Goal: Information Seeking & Learning: Find specific fact

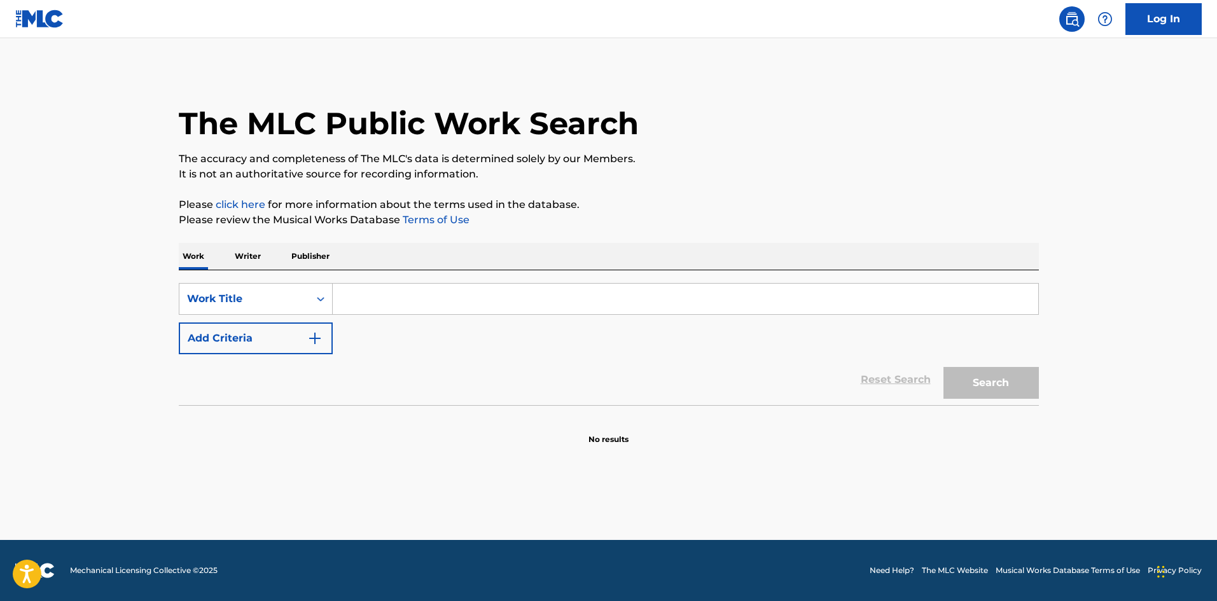
click at [234, 242] on div "The MLC Public Work Search The accuracy and completeness of The MLC's data is d…" at bounding box center [609, 257] width 891 height 375
click at [244, 257] on p "Writer" at bounding box center [248, 256] width 34 height 27
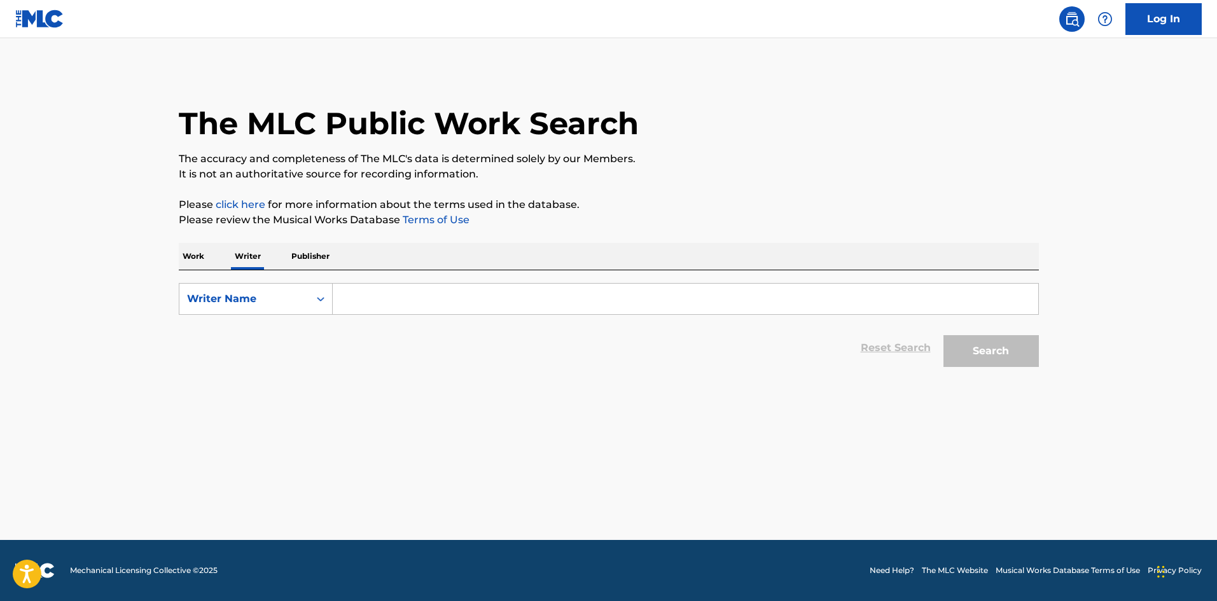
click at [374, 311] on input "Search Form" at bounding box center [686, 299] width 706 height 31
type input "[PERSON_NAME]"
click at [944, 335] on button "Search" at bounding box center [991, 351] width 95 height 32
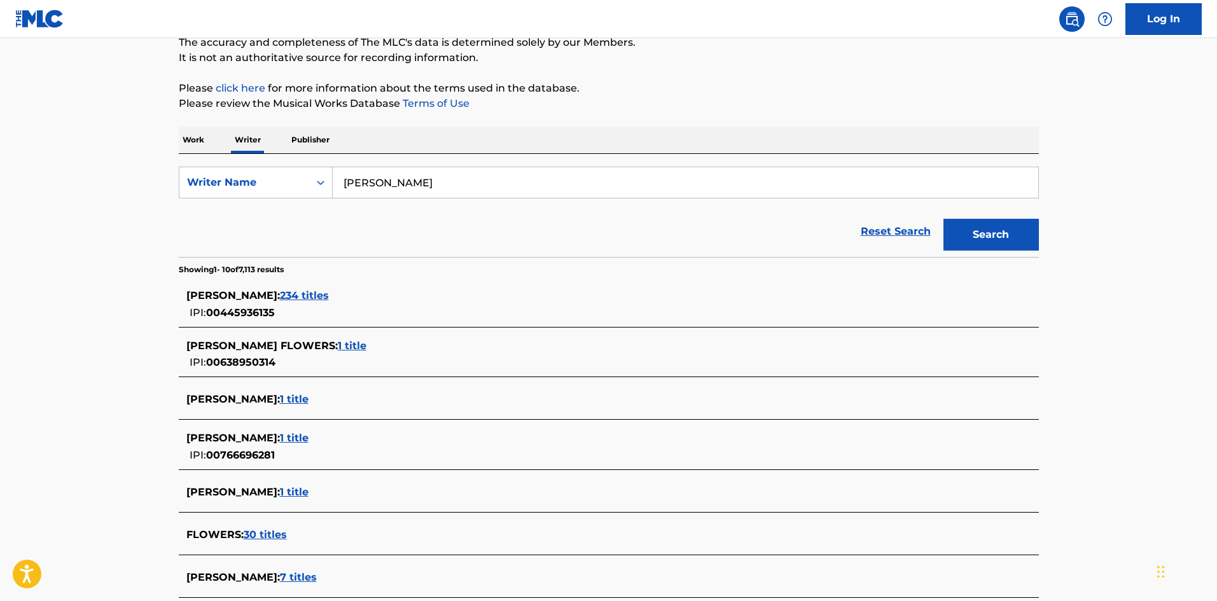
scroll to position [127, 0]
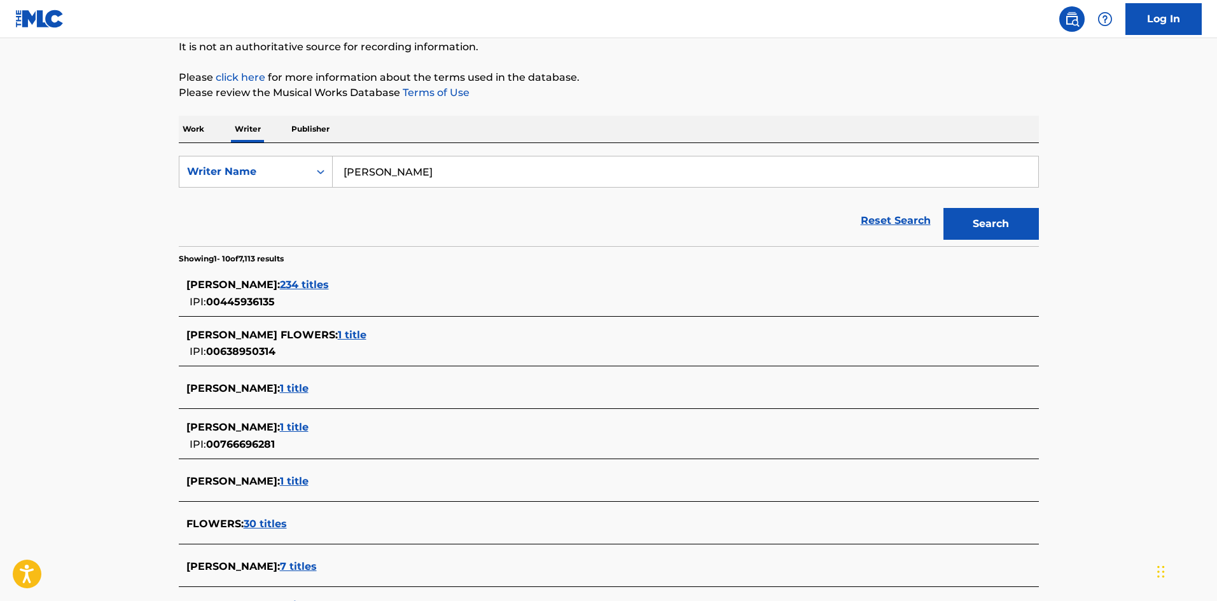
click at [329, 283] on span "234 titles" at bounding box center [304, 285] width 49 height 12
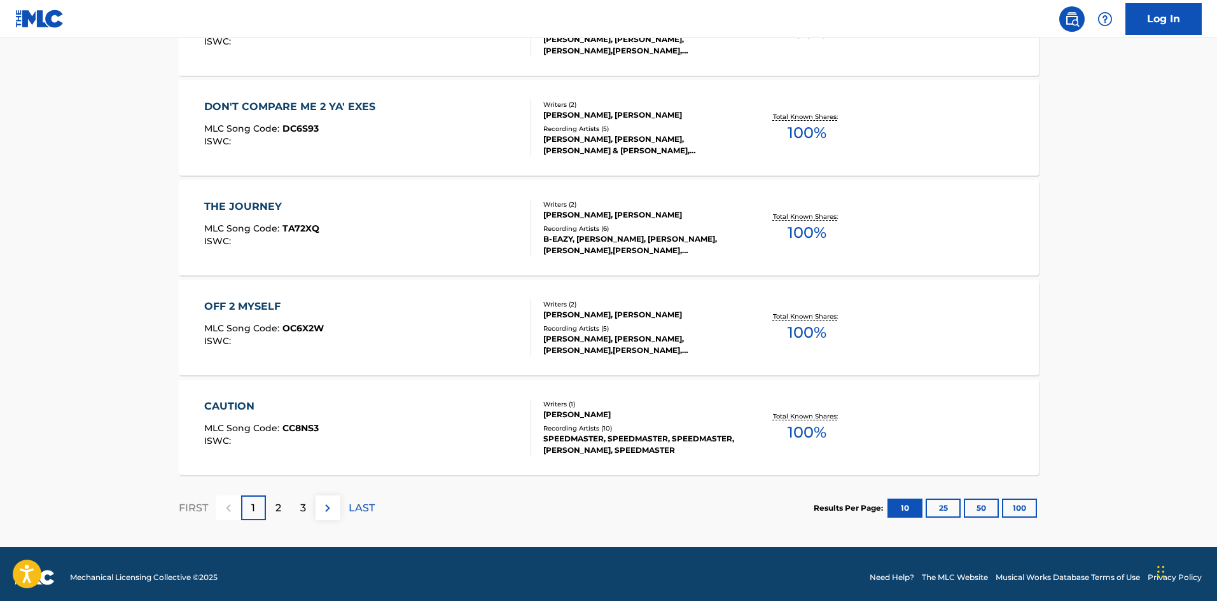
scroll to position [956, 0]
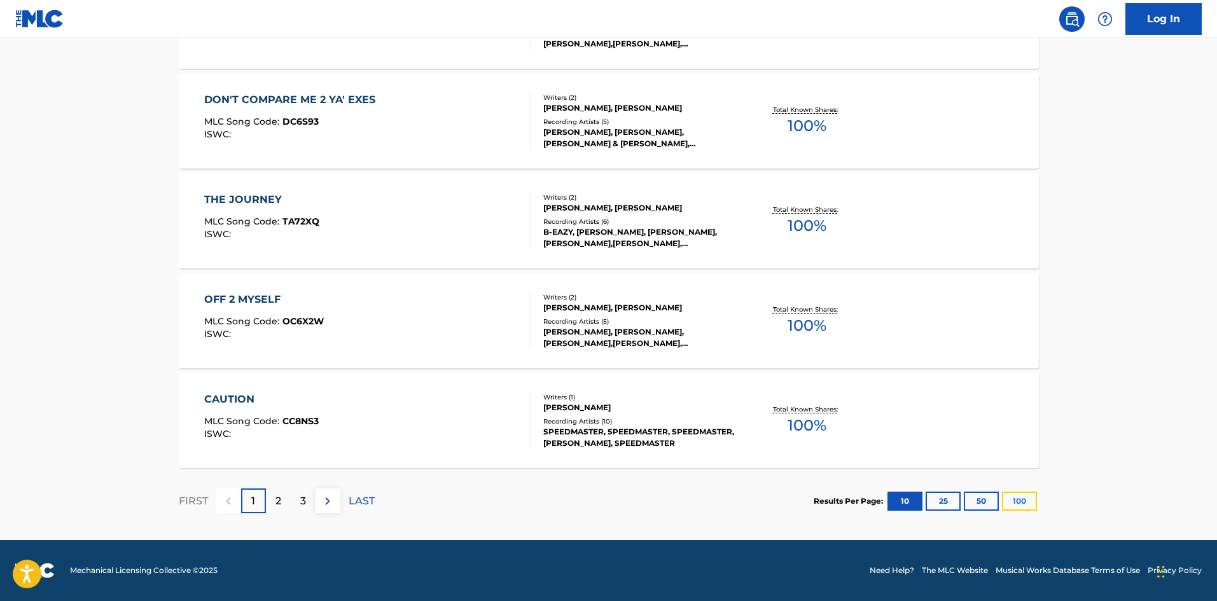
click at [1018, 508] on button "100" at bounding box center [1019, 501] width 35 height 19
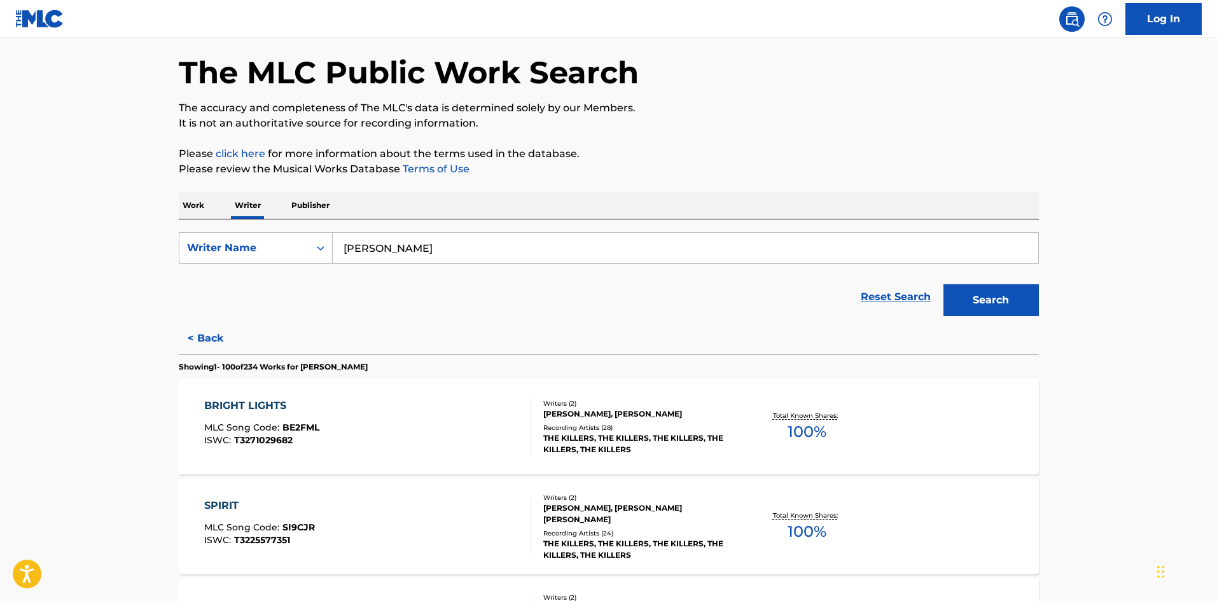
scroll to position [0, 0]
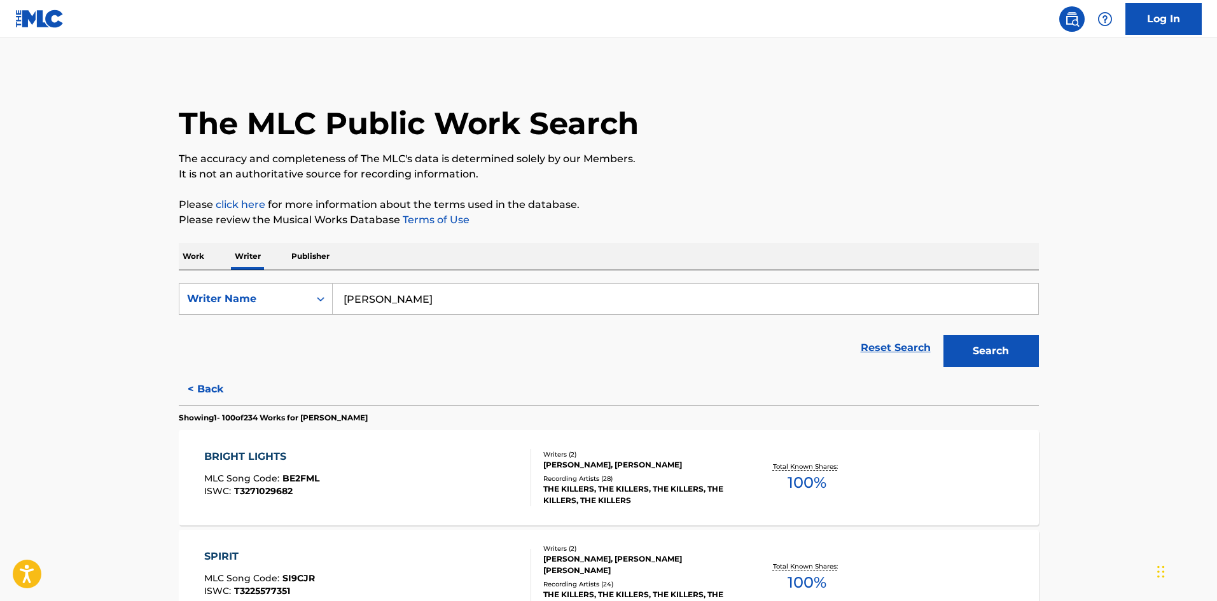
click at [455, 308] on input "[PERSON_NAME]" at bounding box center [686, 299] width 706 height 31
click at [328, 269] on p "Publisher" at bounding box center [311, 256] width 46 height 27
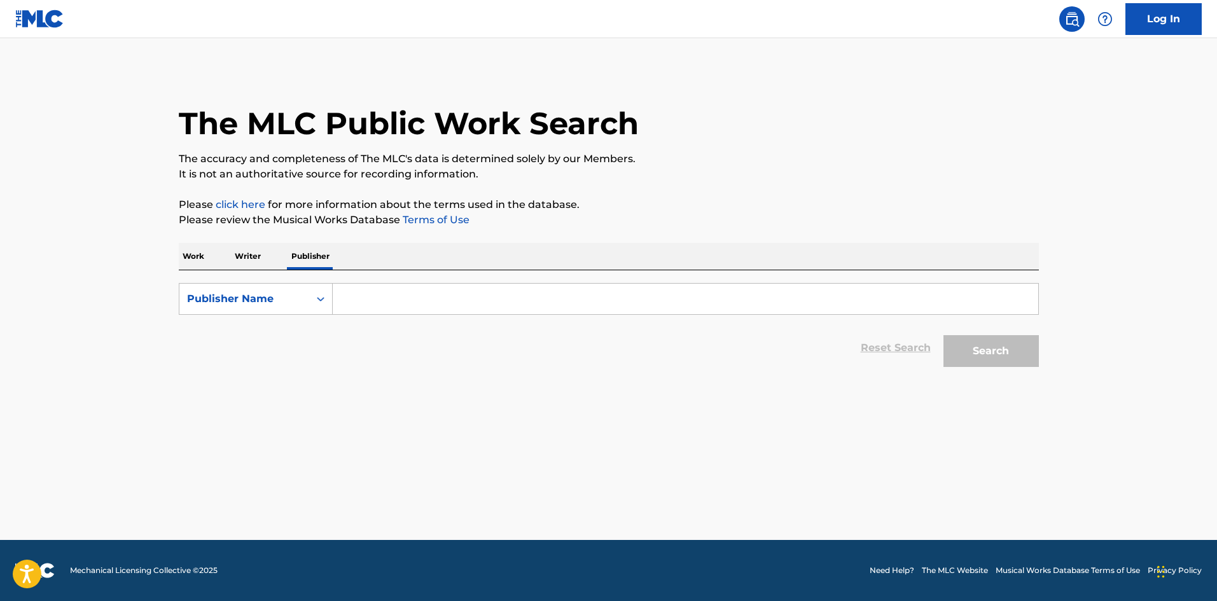
click at [395, 292] on input "Search Form" at bounding box center [686, 299] width 706 height 31
type input "kobalt"
click at [944, 335] on button "Search" at bounding box center [991, 351] width 95 height 32
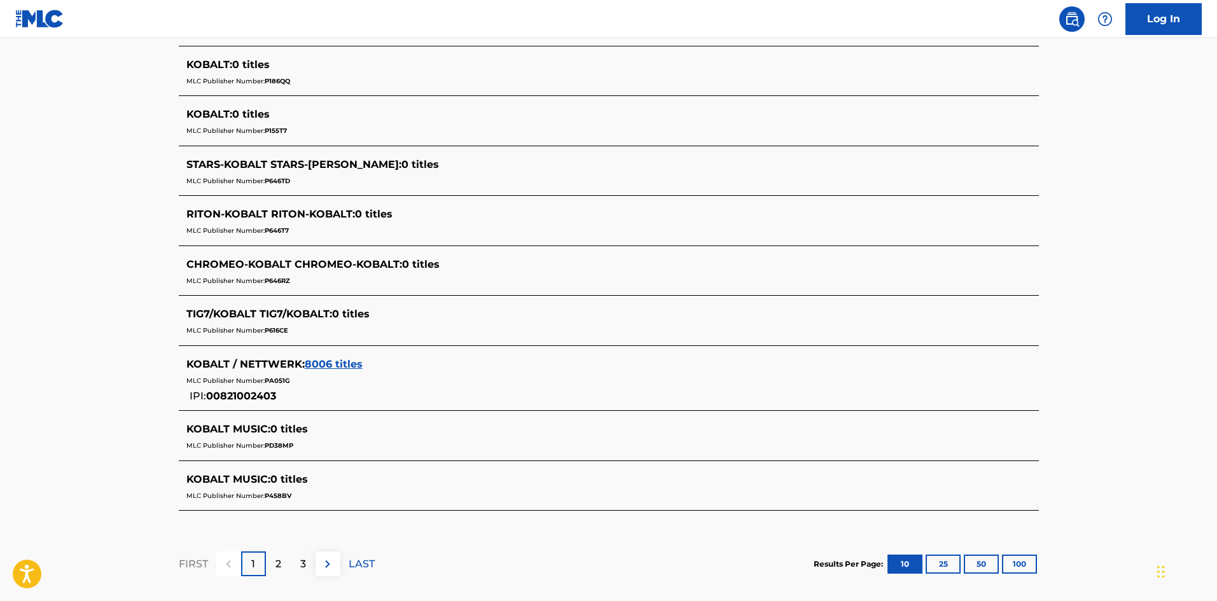
scroll to position [445, 0]
click at [331, 360] on span "8006 titles" at bounding box center [334, 363] width 58 height 12
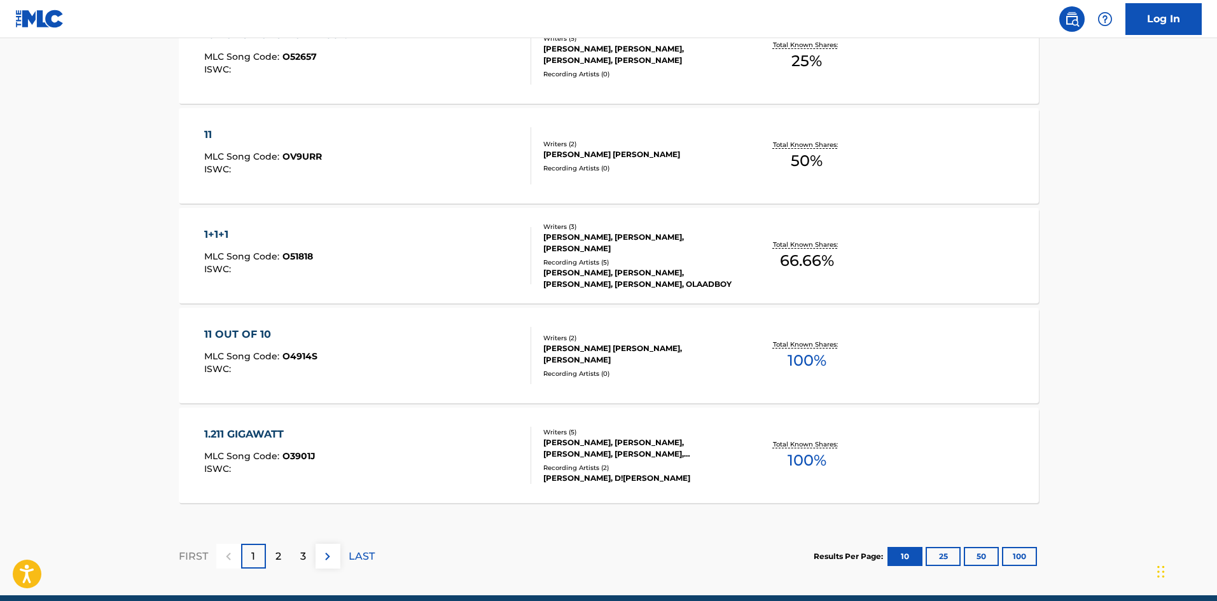
scroll to position [1008, 0]
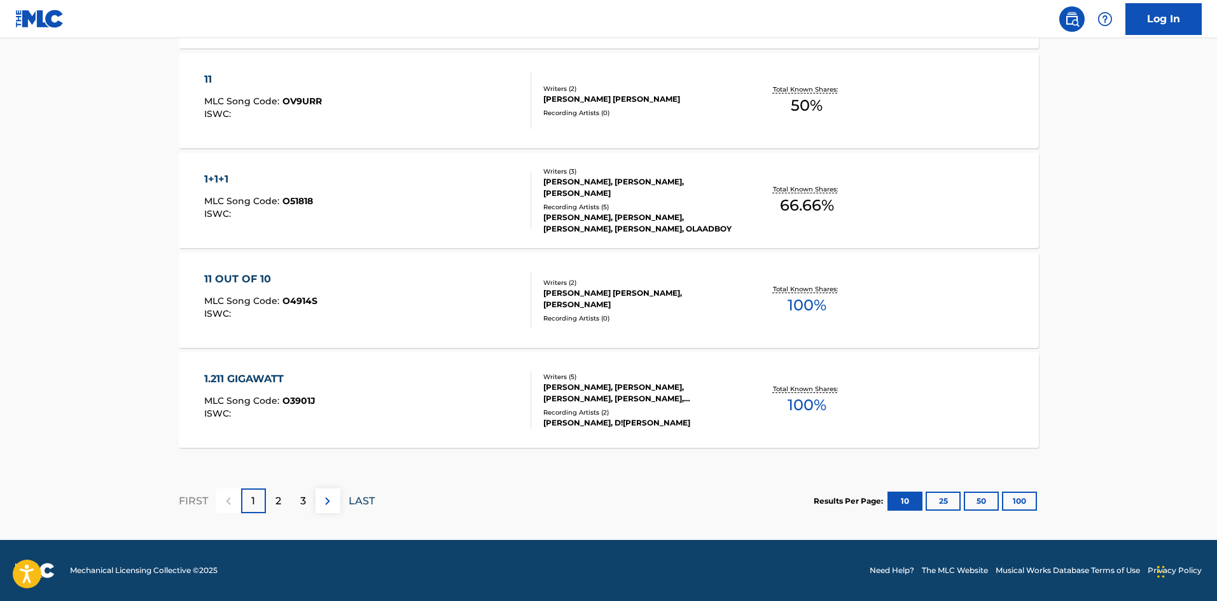
click at [367, 506] on p "LAST" at bounding box center [362, 501] width 26 height 15
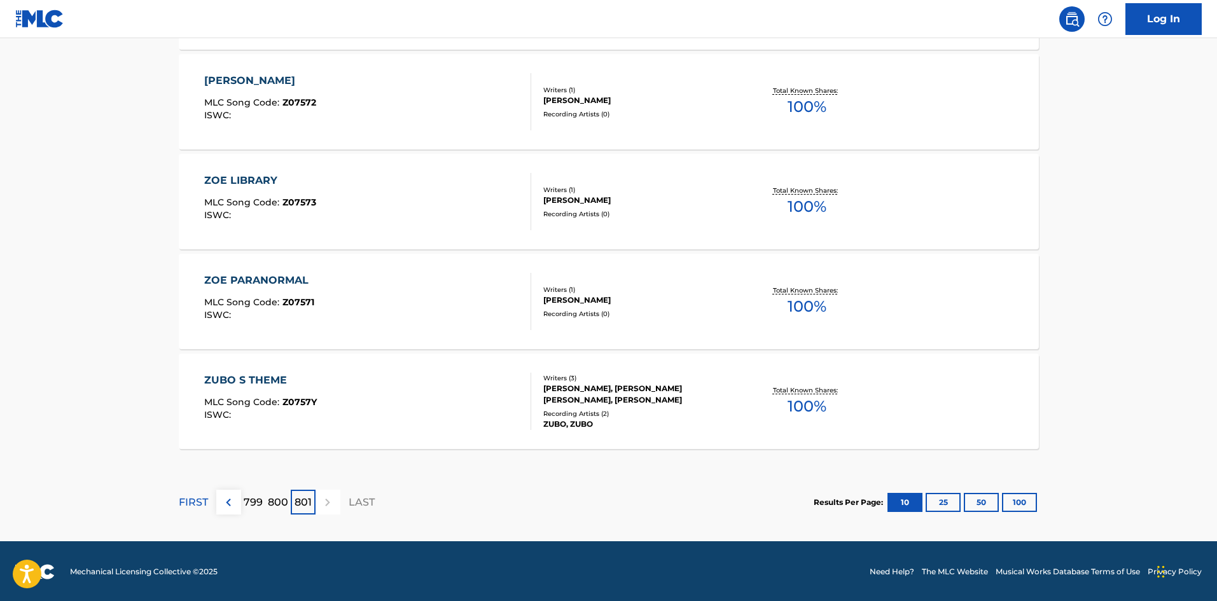
scroll to position [608, 0]
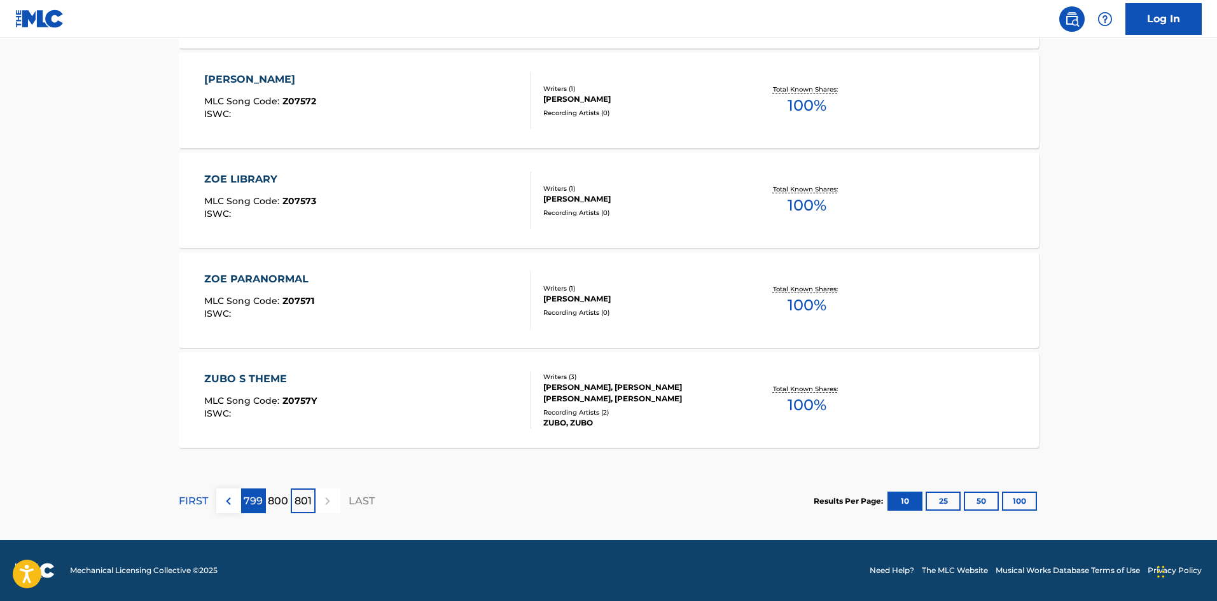
click at [253, 501] on p "799" at bounding box center [253, 501] width 19 height 15
